Goal: Find contact information: Find contact information

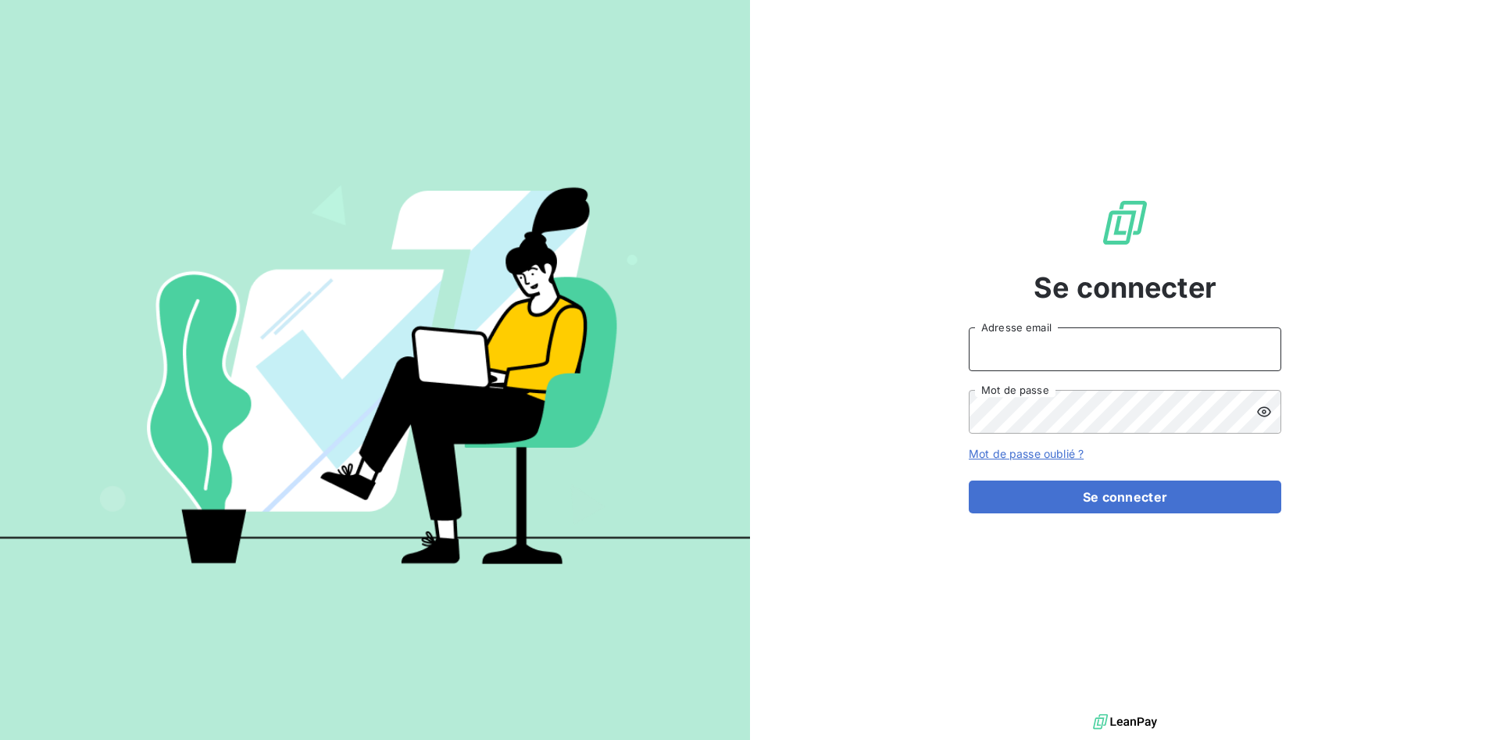
click at [1119, 355] on input "Adresse email" at bounding box center [1125, 349] width 313 height 44
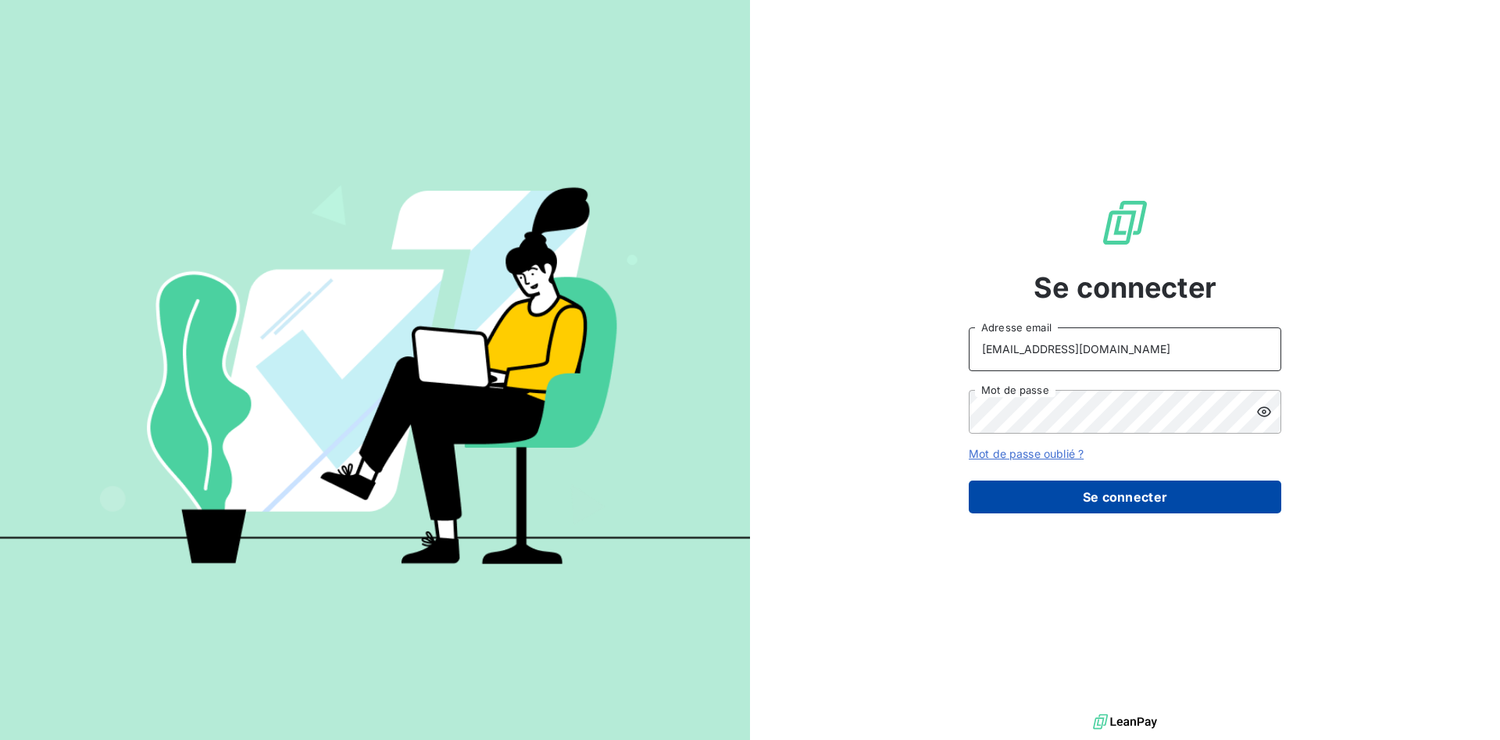
type input "[EMAIL_ADDRESS][DOMAIN_NAME]"
click at [1123, 495] on button "Se connecter" at bounding box center [1125, 497] width 313 height 33
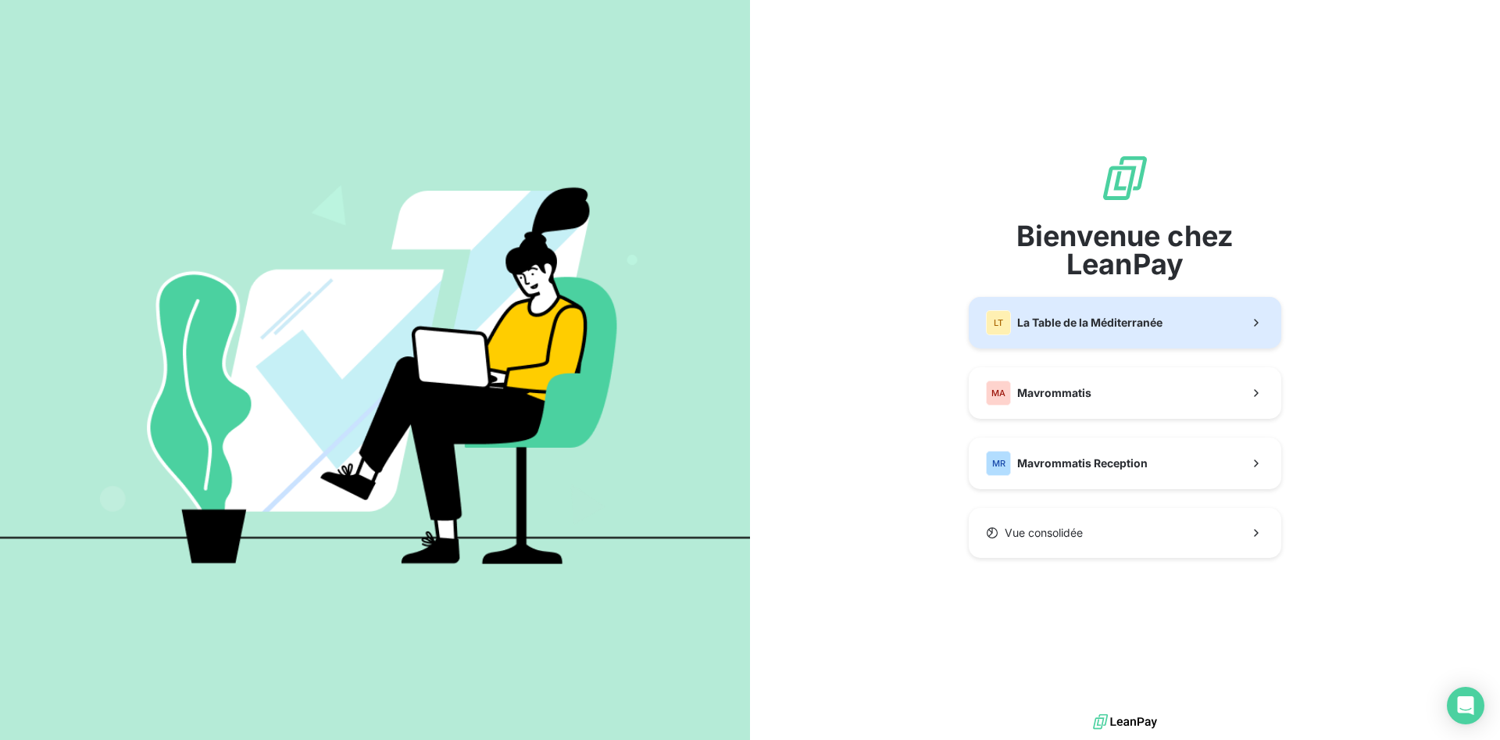
click at [1047, 316] on span "La Table de la Méditerranée" at bounding box center [1089, 323] width 145 height 16
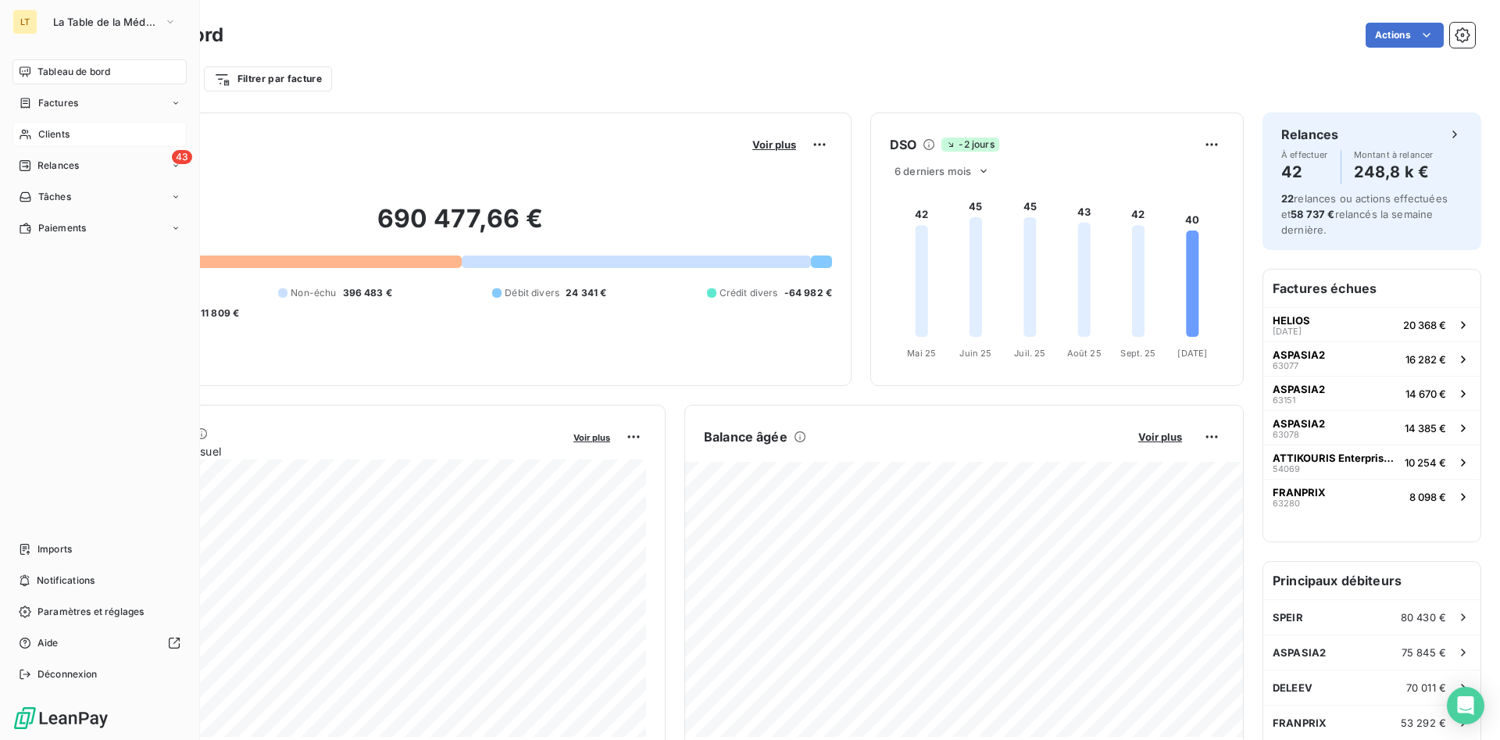
click at [44, 141] on span "Clients" at bounding box center [53, 134] width 31 height 14
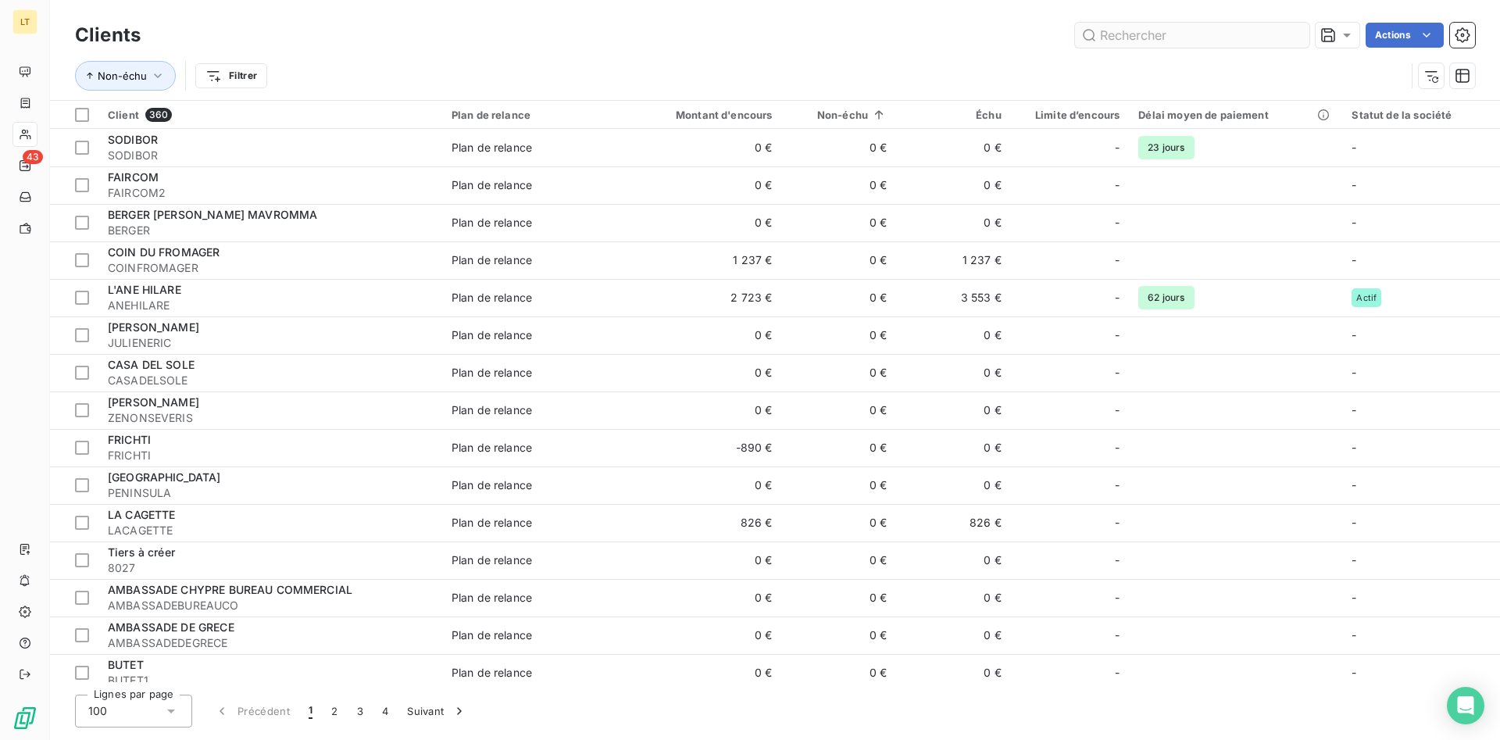
click at [1214, 36] on input "text" at bounding box center [1192, 35] width 234 height 25
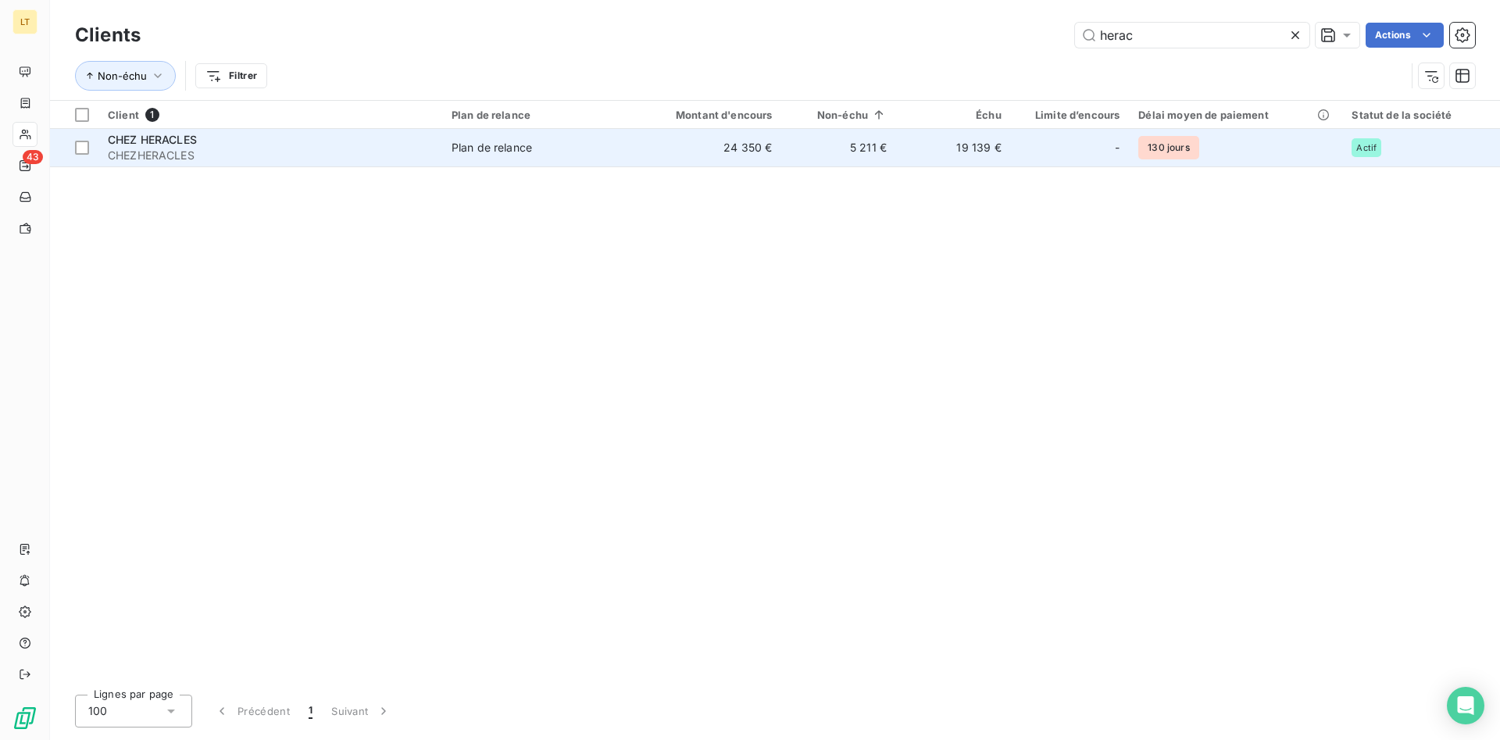
type input "herac"
click at [618, 155] on span "Plan de relance" at bounding box center [535, 148] width 167 height 16
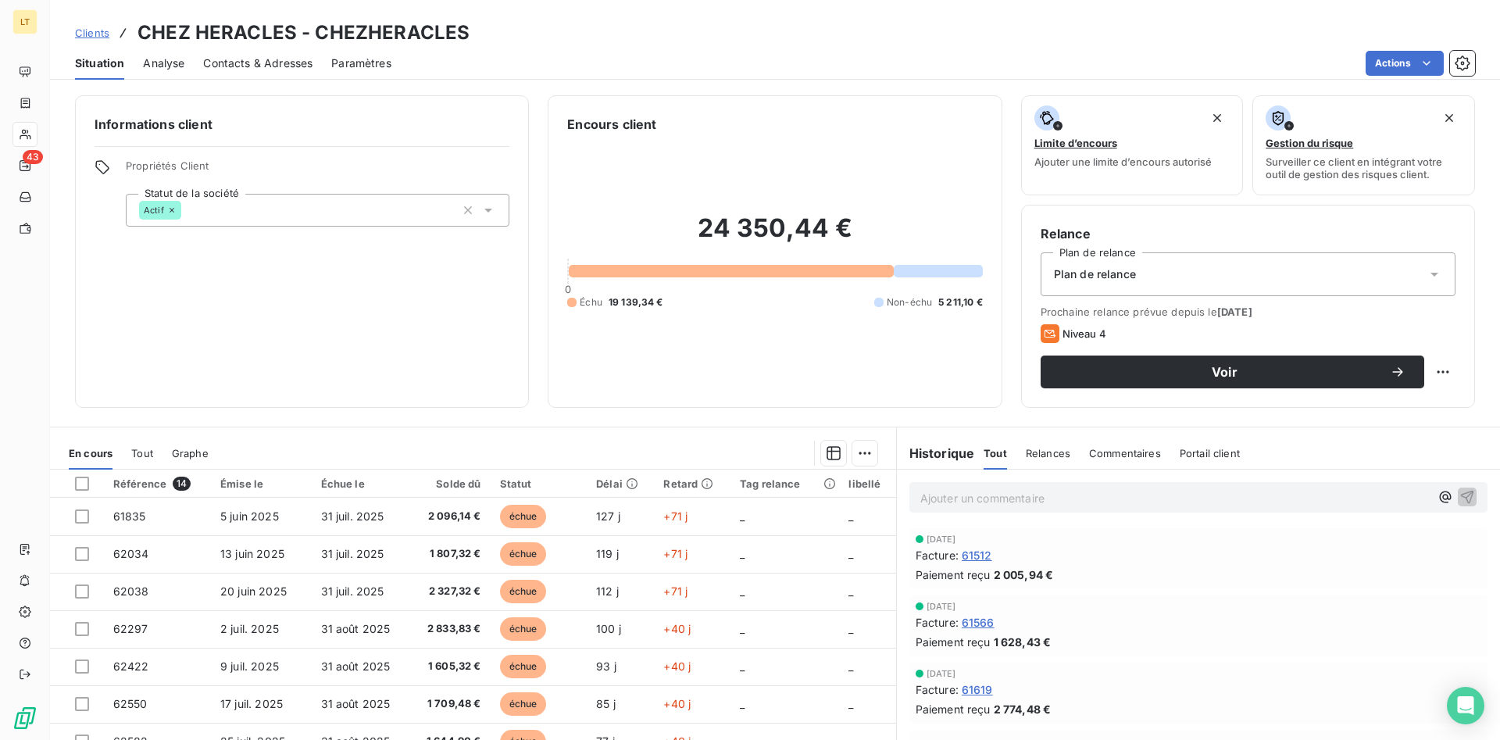
click at [283, 64] on span "Contacts & Adresses" at bounding box center [257, 63] width 109 height 16
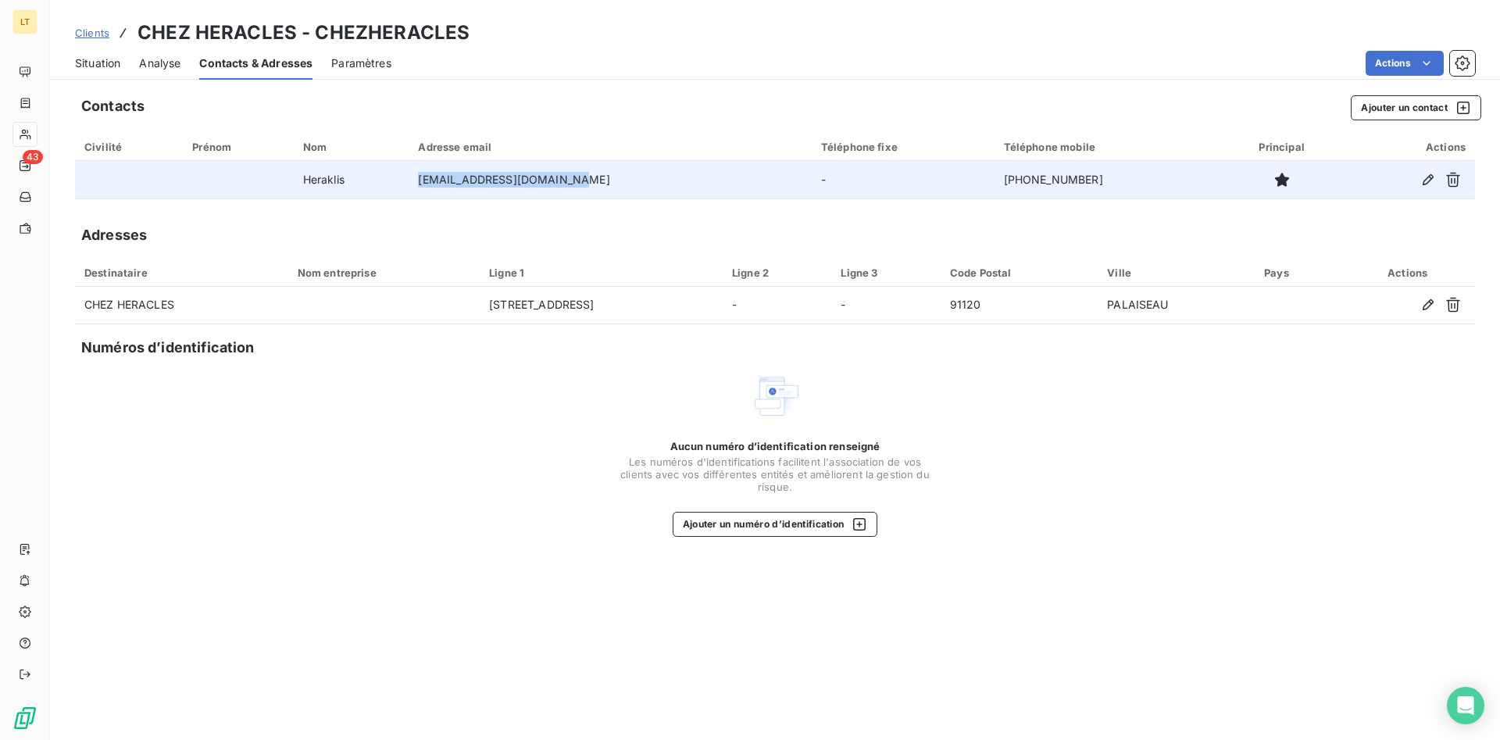
drag, startPoint x: 592, startPoint y: 180, endPoint x: 438, endPoint y: 186, distance: 154.9
click at [438, 186] on td "[EMAIL_ADDRESS][DOMAIN_NAME]" at bounding box center [610, 180] width 402 height 38
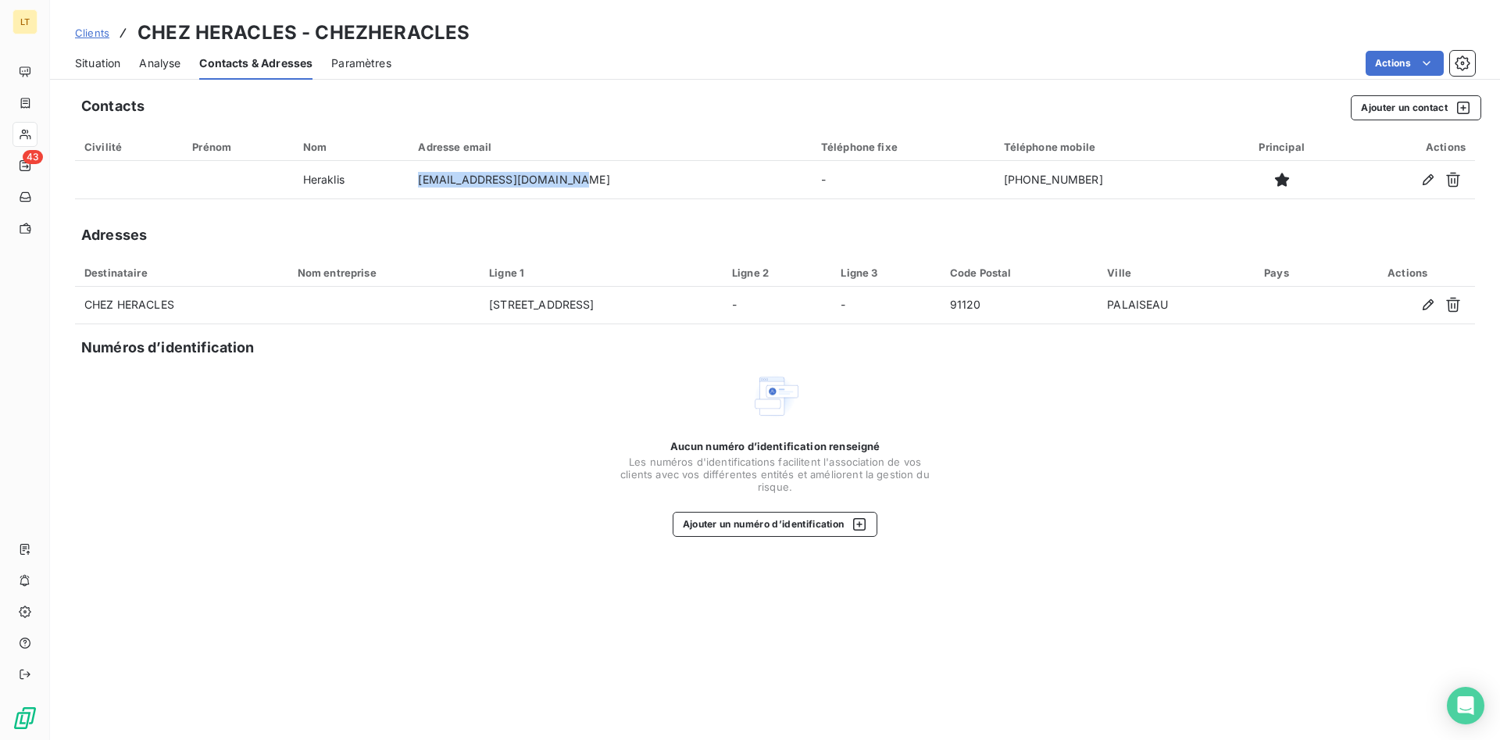
copy td "[EMAIL_ADDRESS][DOMAIN_NAME]"
